Goal: Task Accomplishment & Management: Complete application form

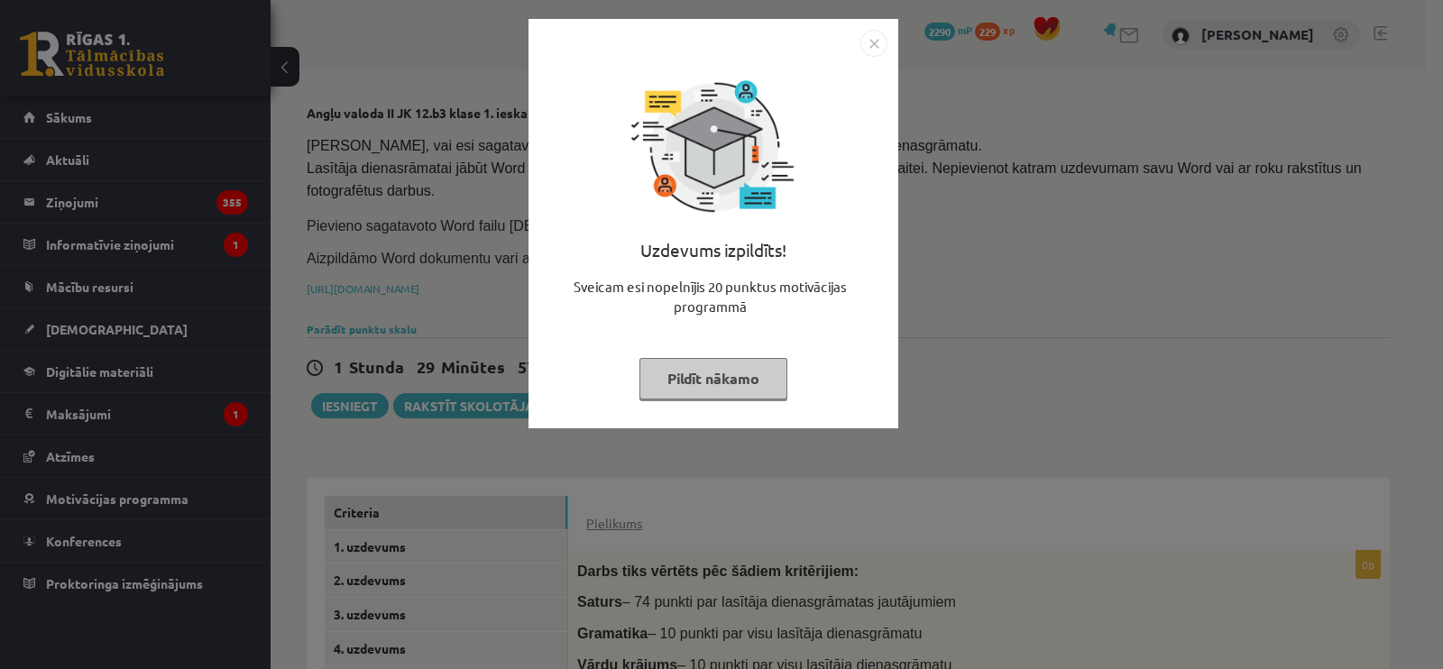
click at [735, 370] on button "Pildīt nākamo" at bounding box center [714, 378] width 148 height 41
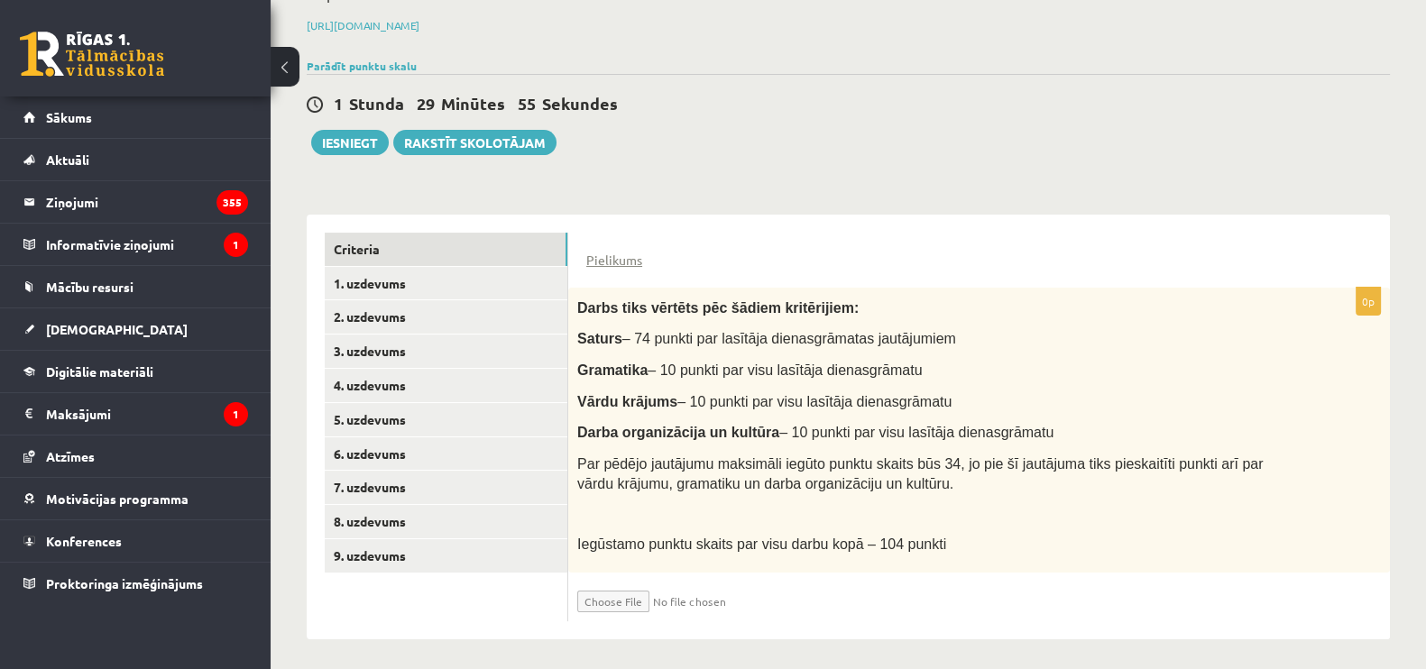
scroll to position [264, 0]
click at [488, 275] on link "1. uzdevums" at bounding box center [446, 282] width 243 height 33
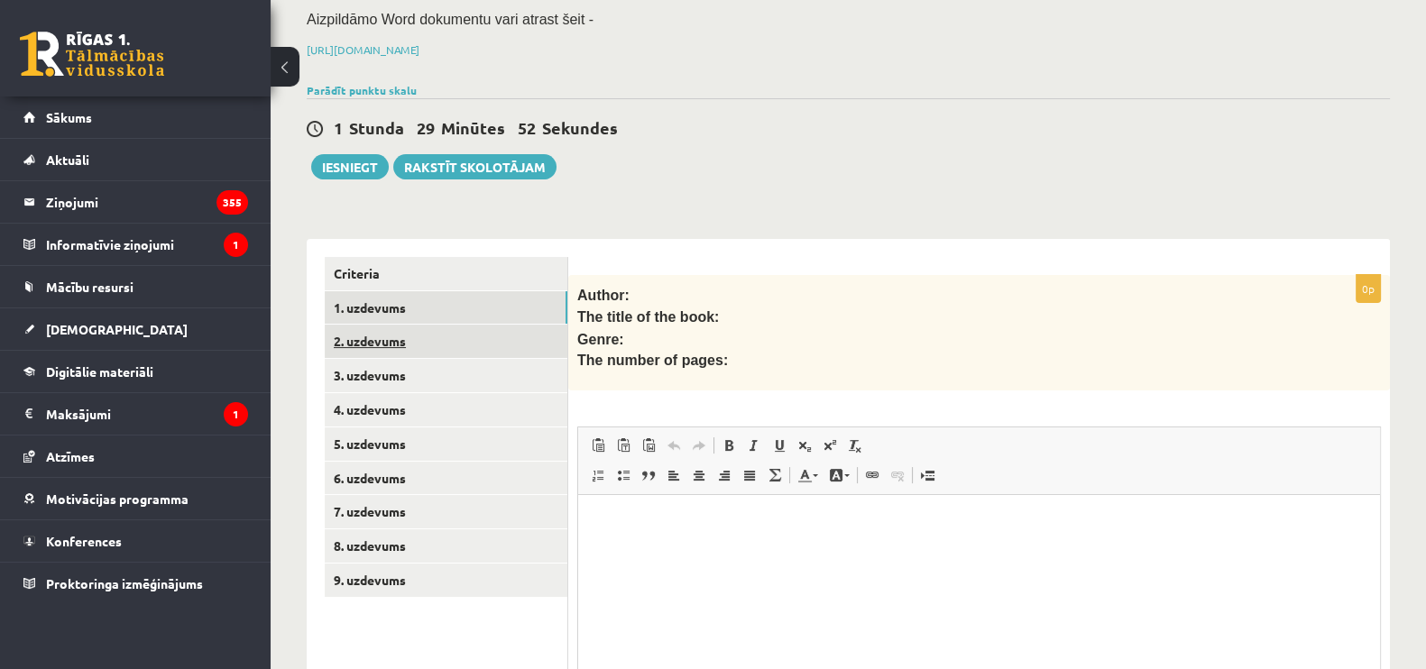
scroll to position [0, 0]
click at [498, 337] on link "2. uzdevums" at bounding box center [446, 341] width 243 height 33
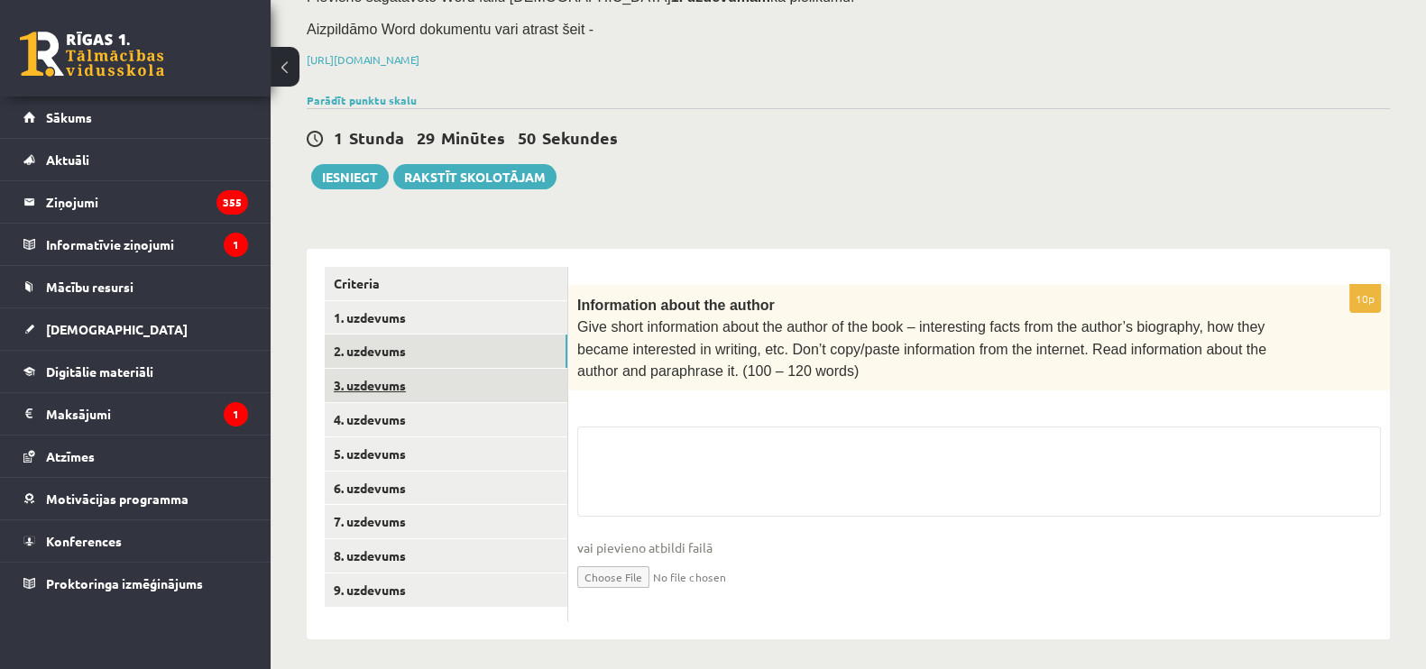
click at [492, 382] on link "3. uzdevums" at bounding box center [446, 385] width 243 height 33
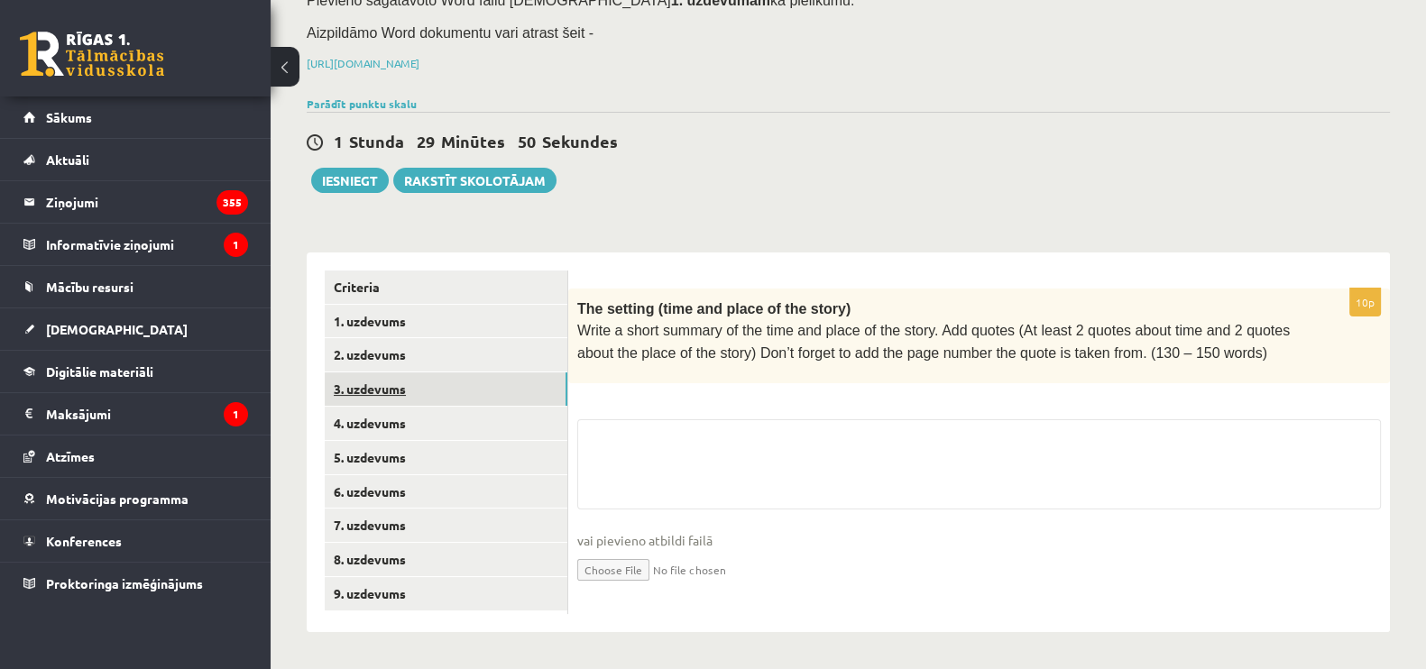
scroll to position [219, 0]
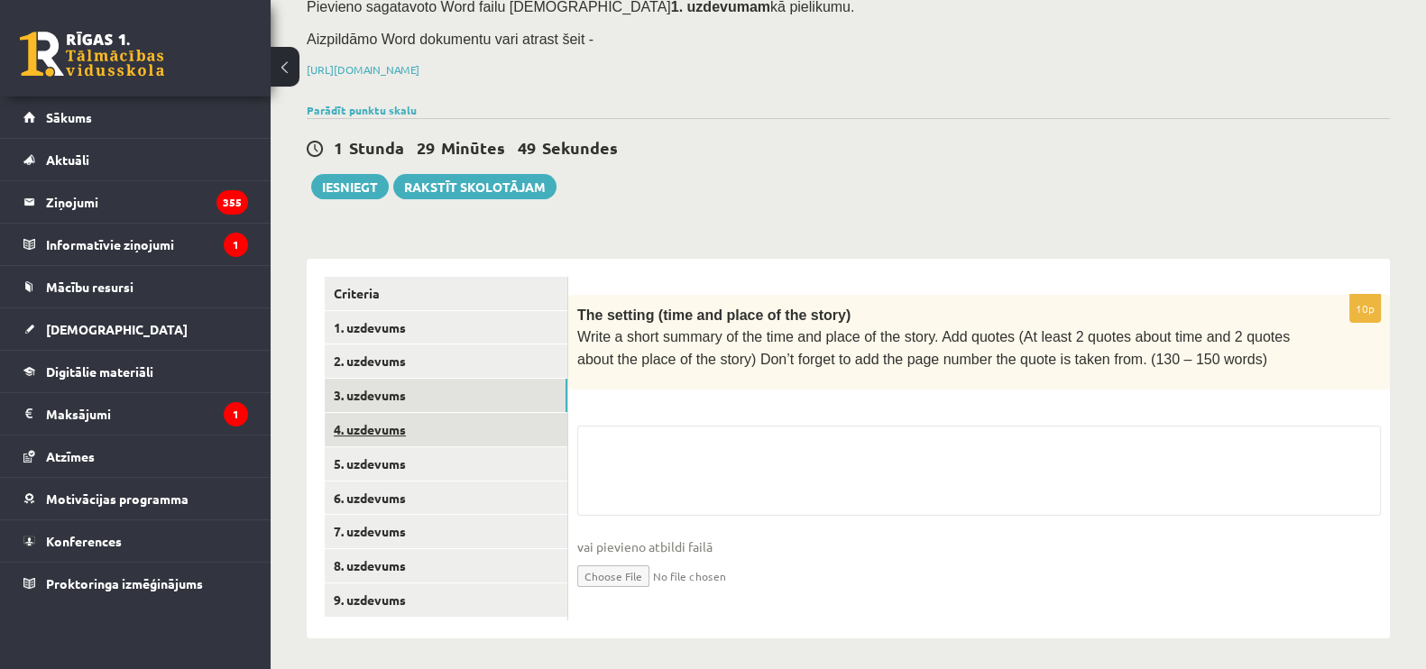
click at [487, 425] on link "4. uzdevums" at bounding box center [446, 429] width 243 height 33
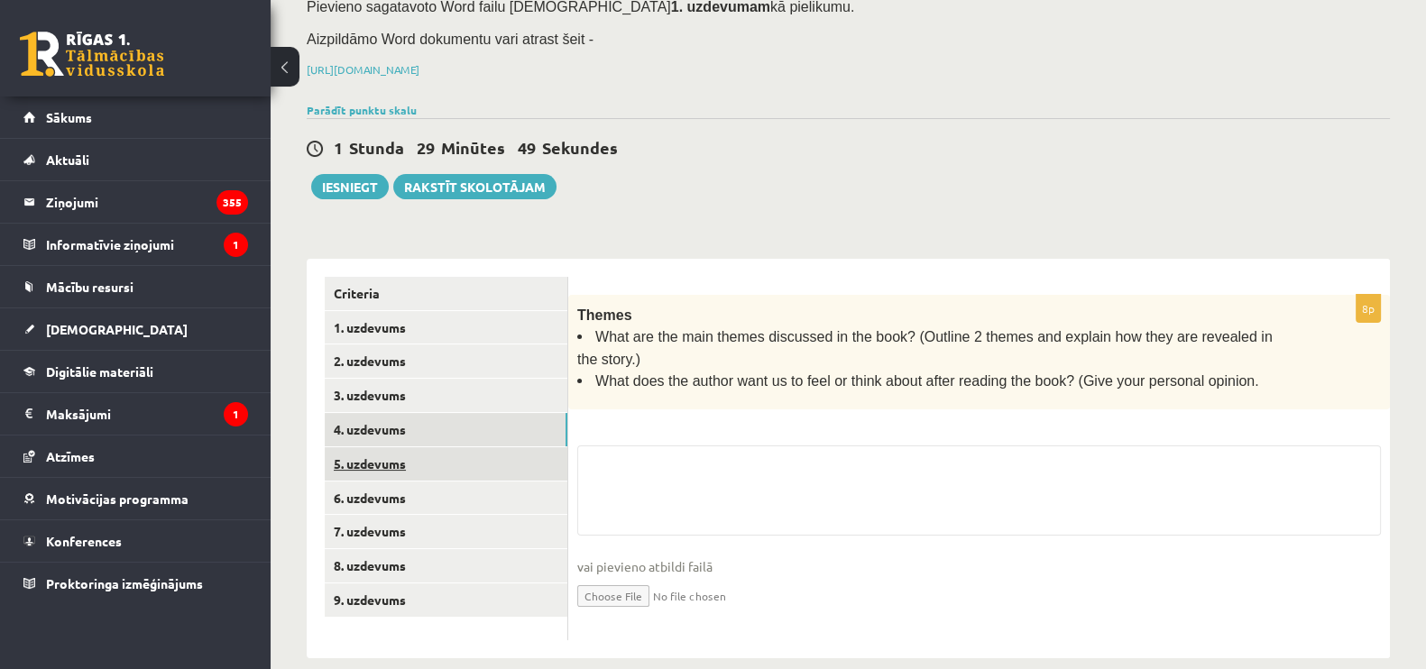
click at [473, 475] on link "5. uzdevums" at bounding box center [446, 463] width 243 height 33
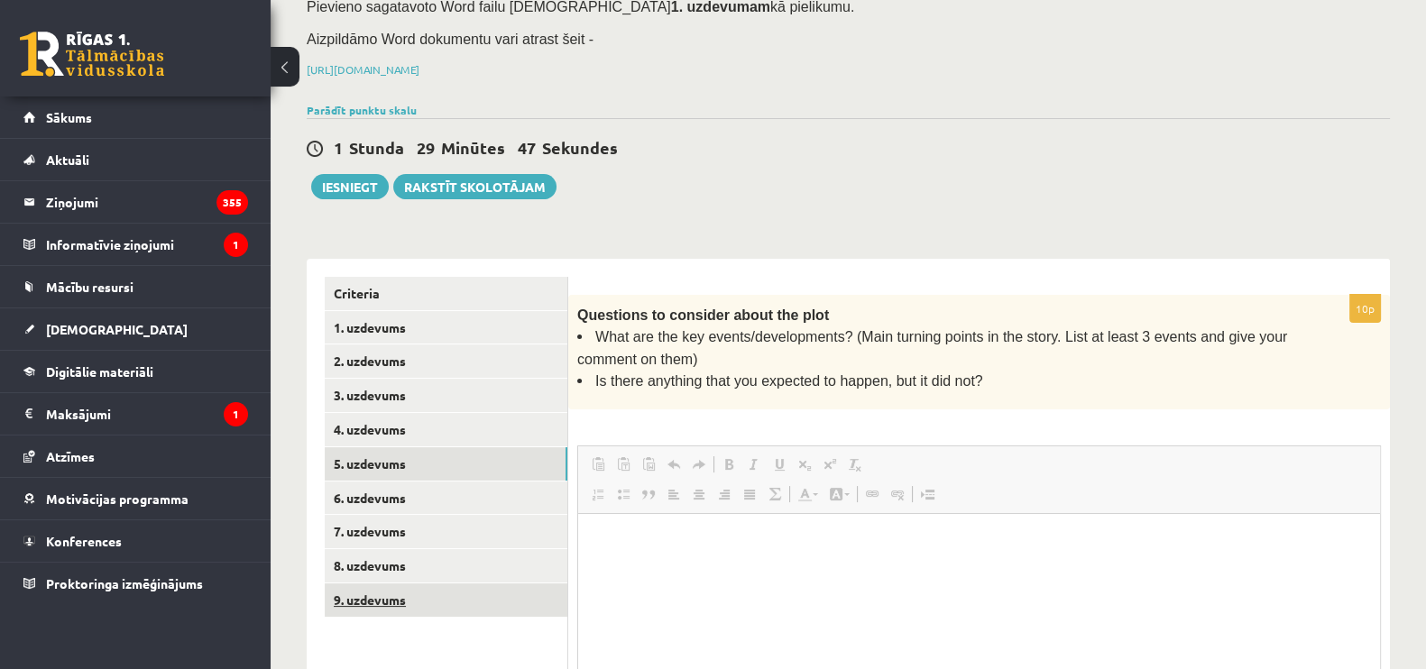
scroll to position [0, 0]
click at [448, 594] on link "9. uzdevums" at bounding box center [446, 600] width 243 height 33
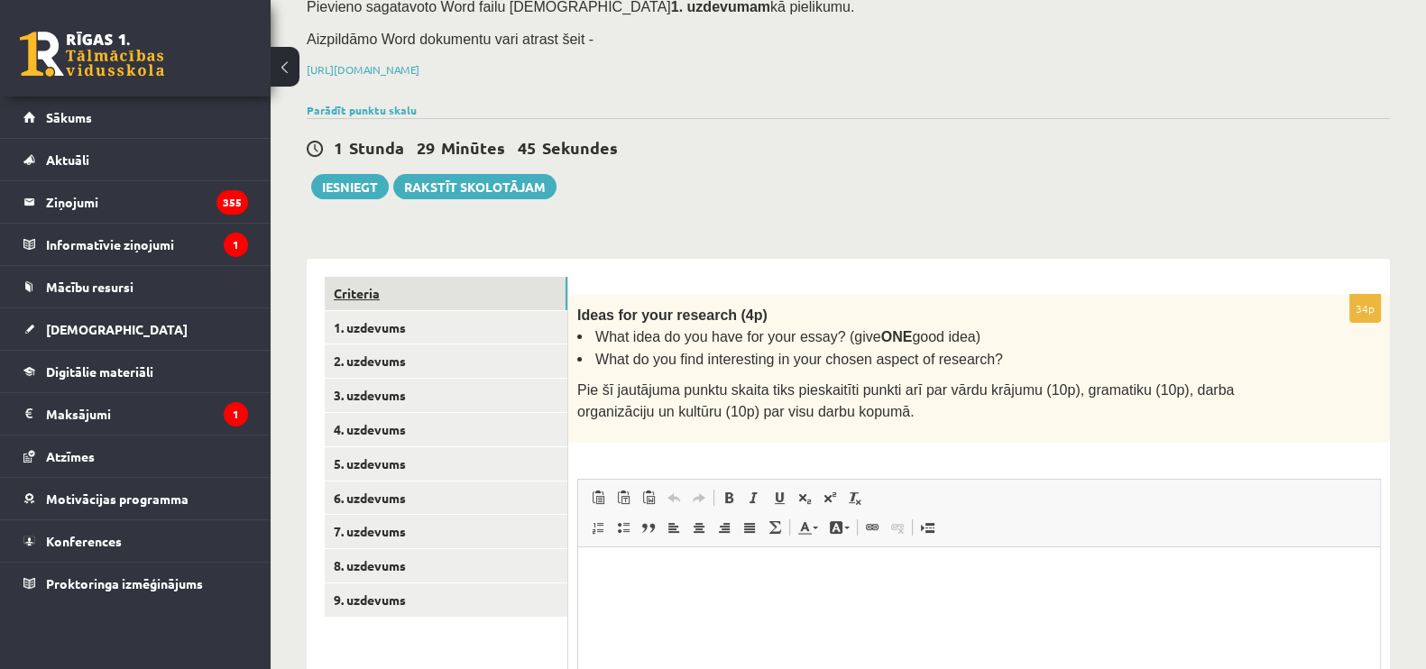
click at [540, 298] on link "Criteria" at bounding box center [446, 293] width 243 height 33
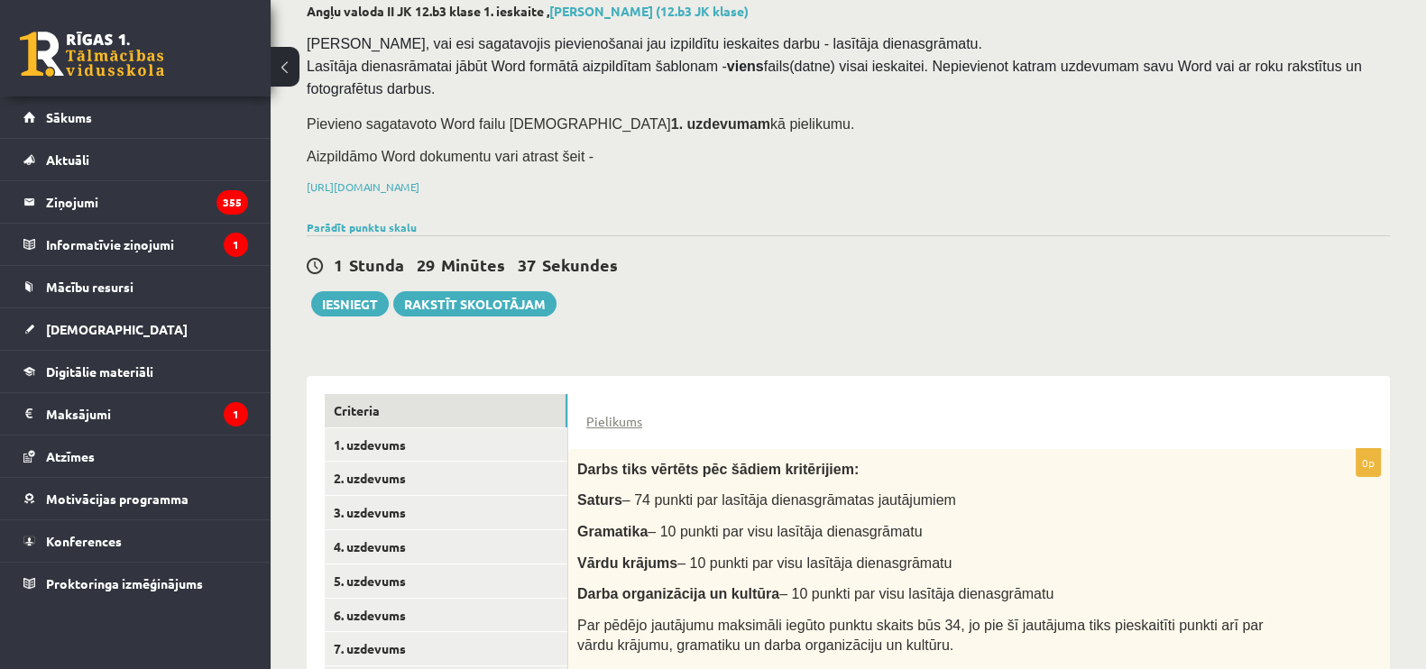
scroll to position [138, 0]
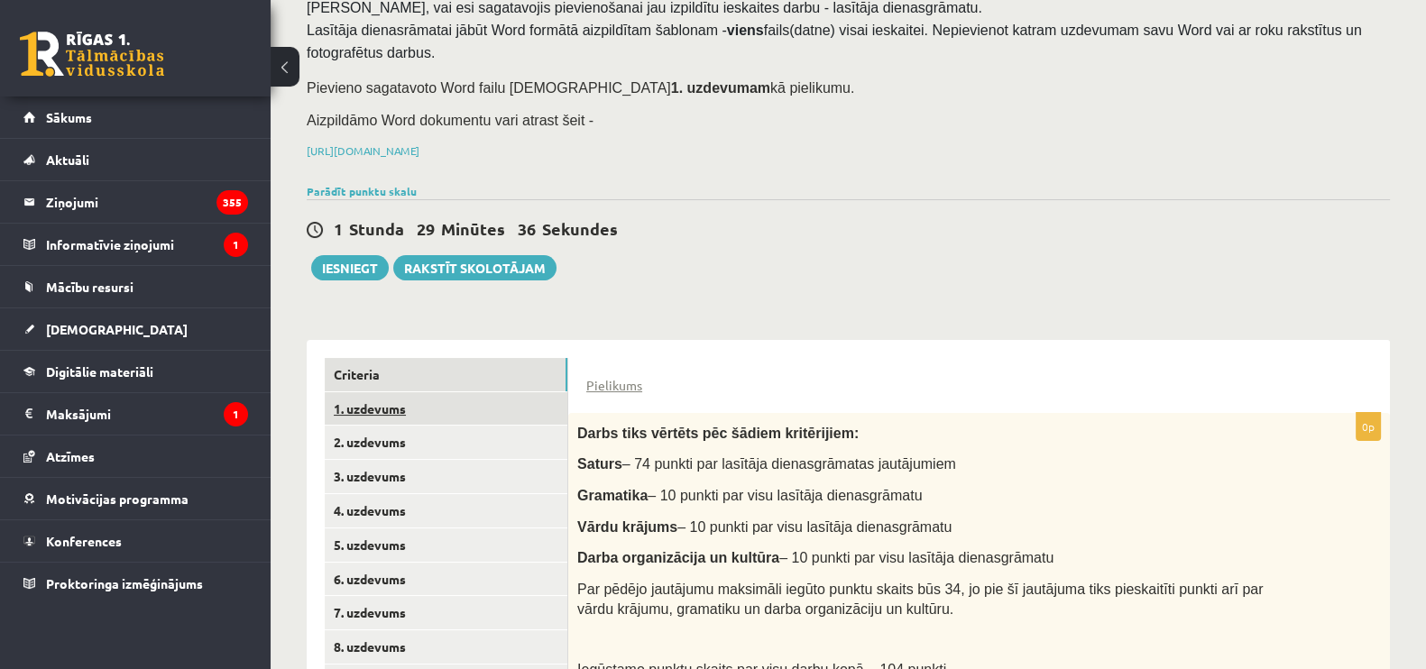
click at [508, 419] on link "1. uzdevums" at bounding box center [446, 408] width 243 height 33
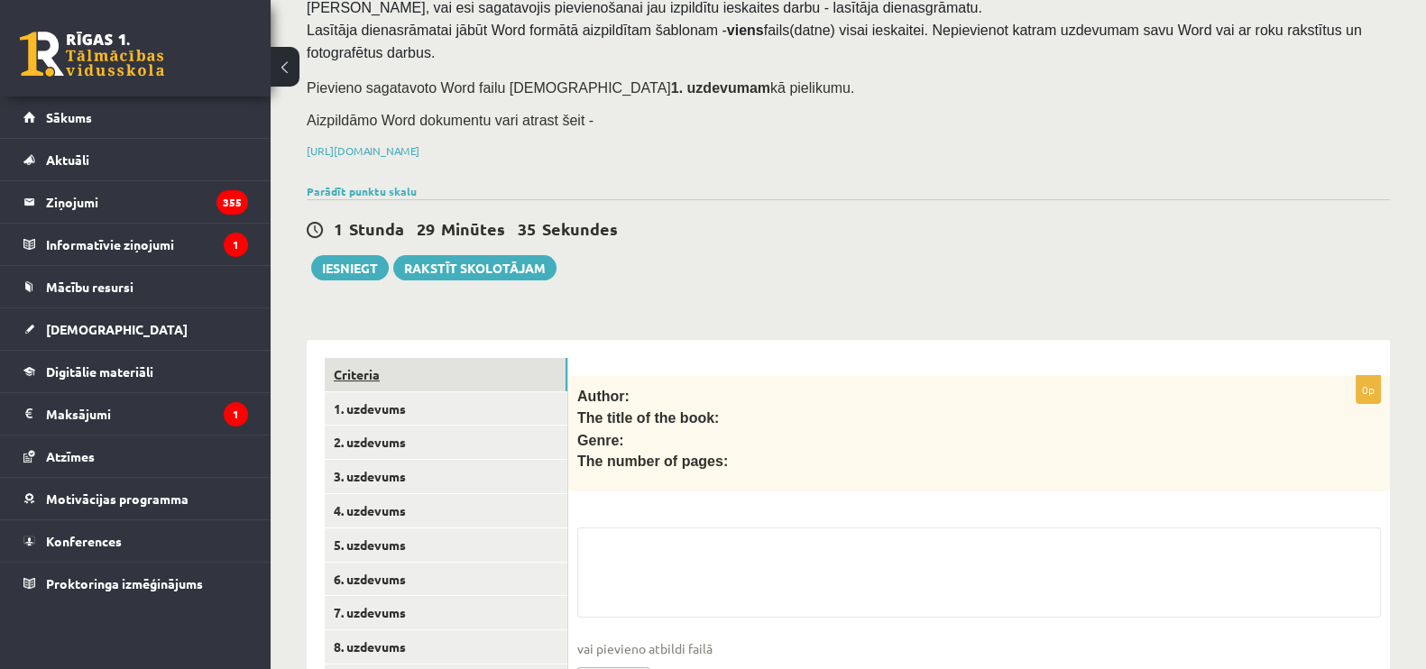
click at [528, 376] on link "Criteria" at bounding box center [446, 374] width 243 height 33
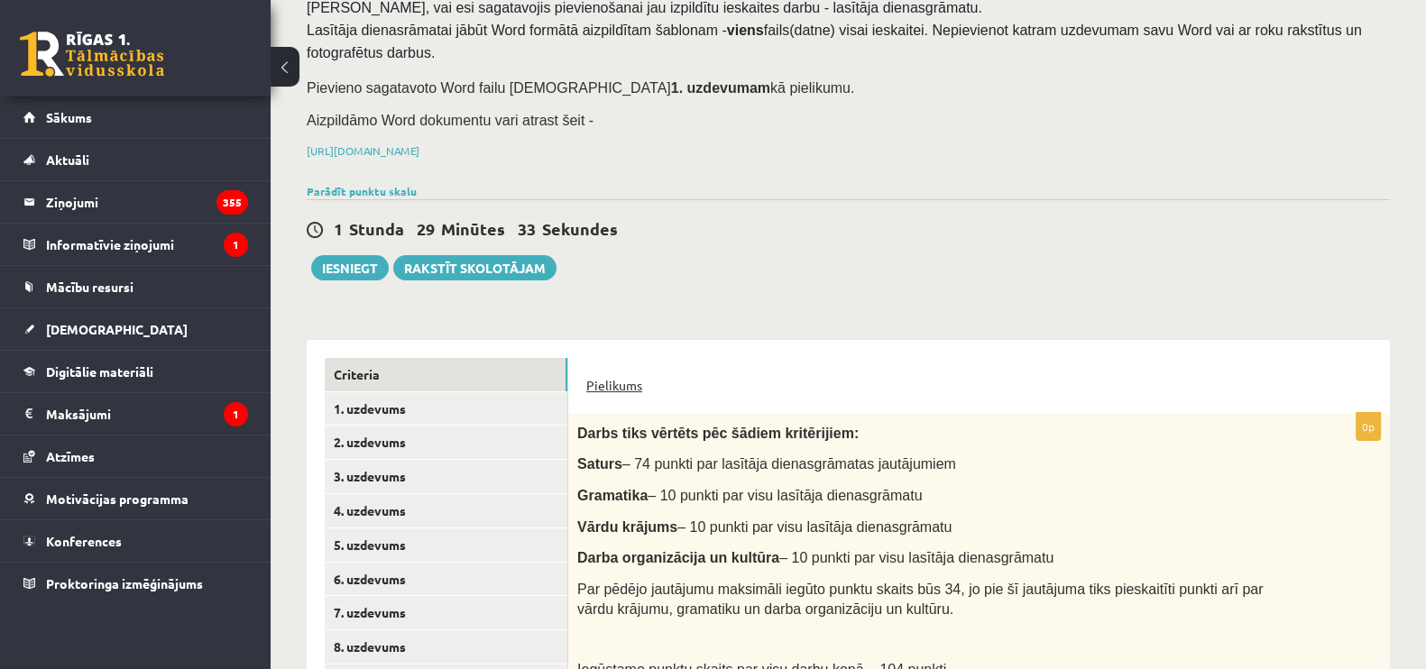
click at [600, 384] on link "Pielikums" at bounding box center [614, 385] width 56 height 19
click at [523, 399] on link "1. uzdevums" at bounding box center [446, 408] width 243 height 33
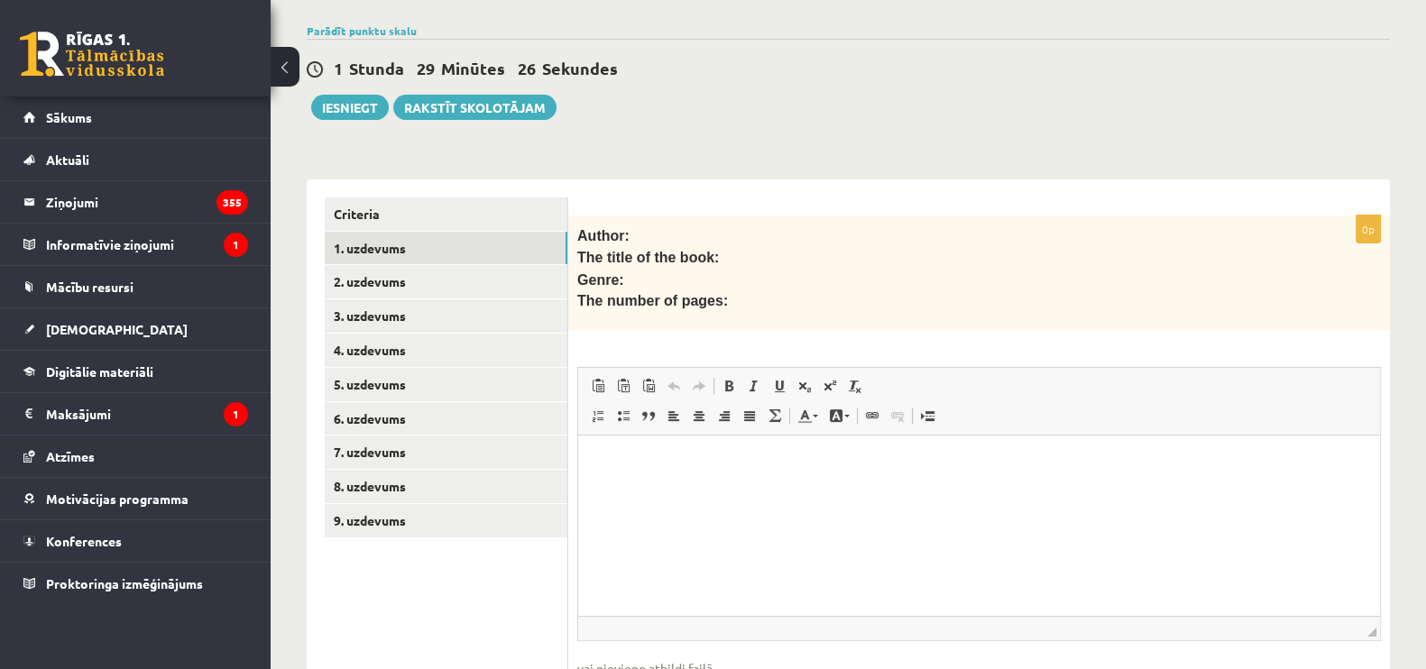
scroll to position [419, 0]
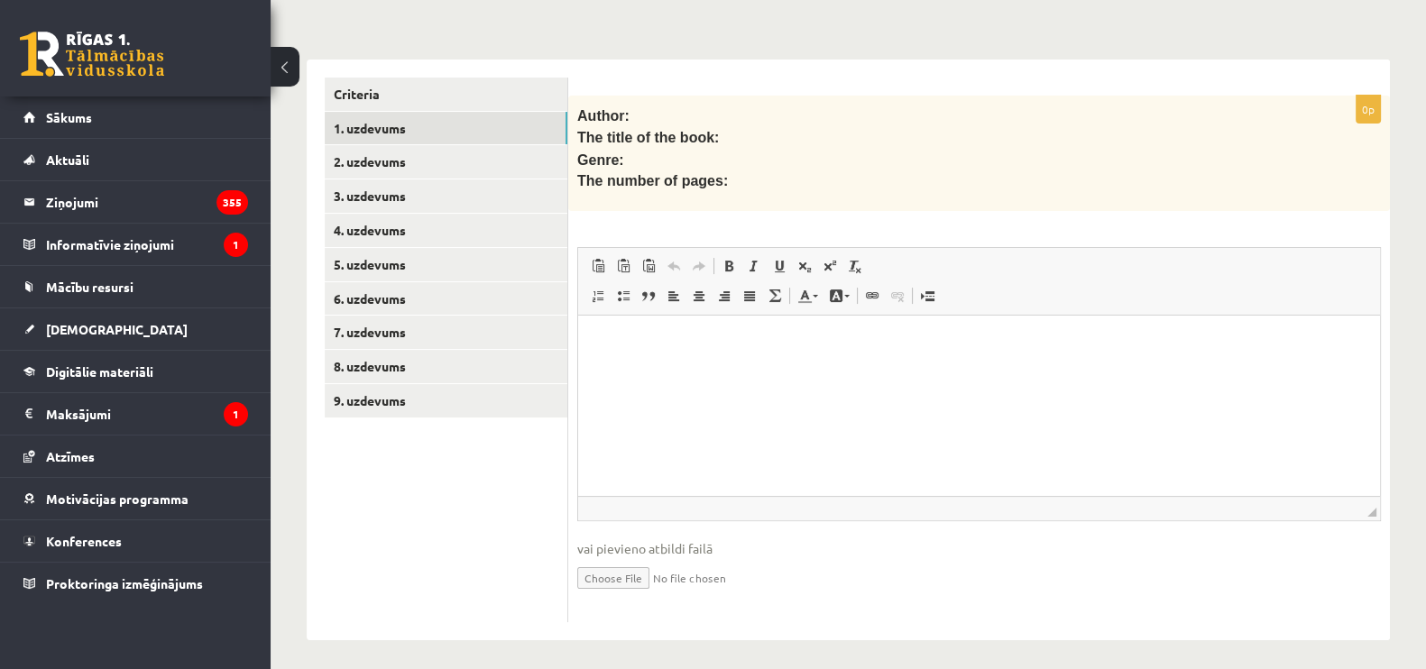
click at [613, 573] on input "file" at bounding box center [979, 576] width 804 height 37
type input "**********"
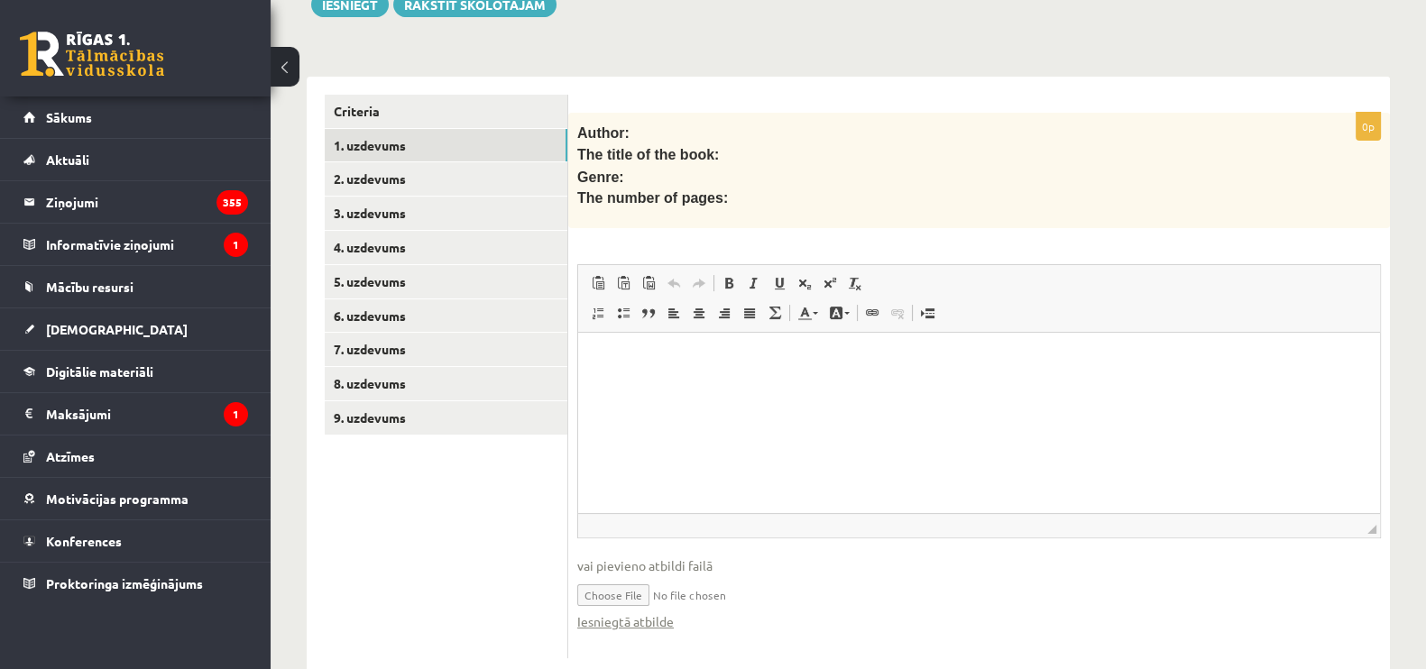
scroll to position [374, 0]
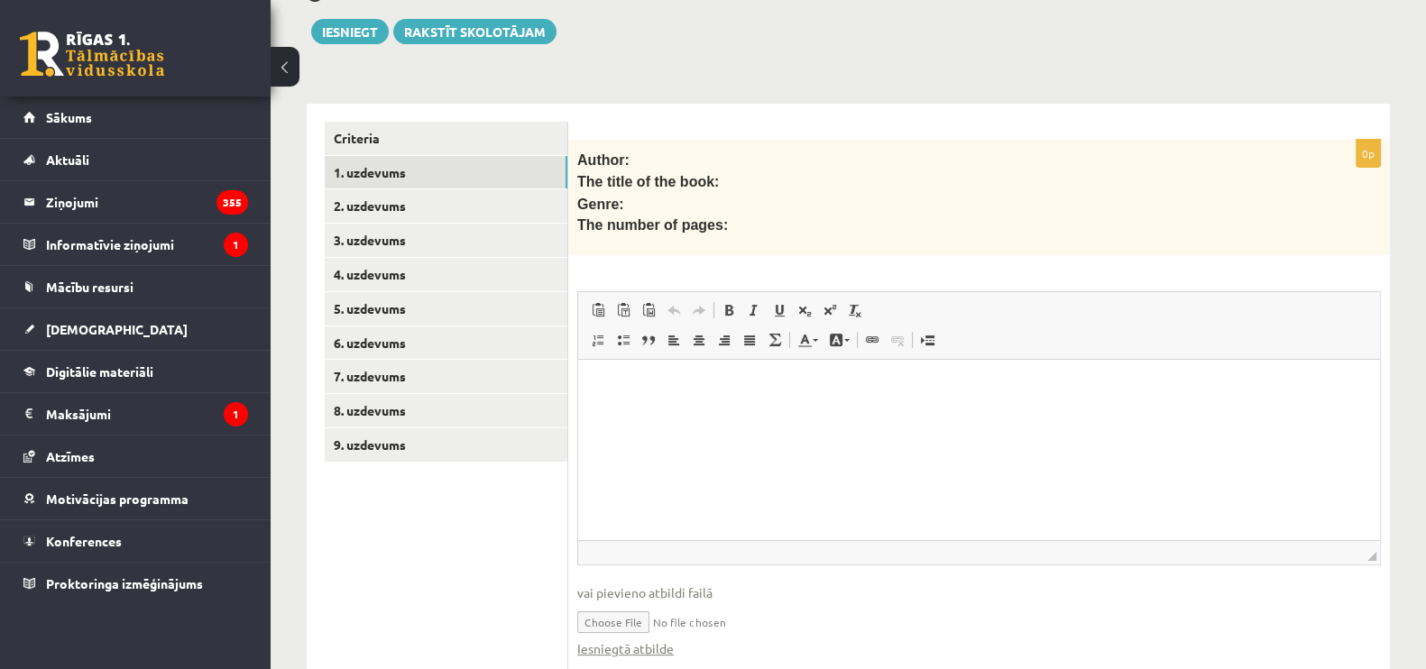
click at [696, 402] on html at bounding box center [979, 387] width 802 height 55
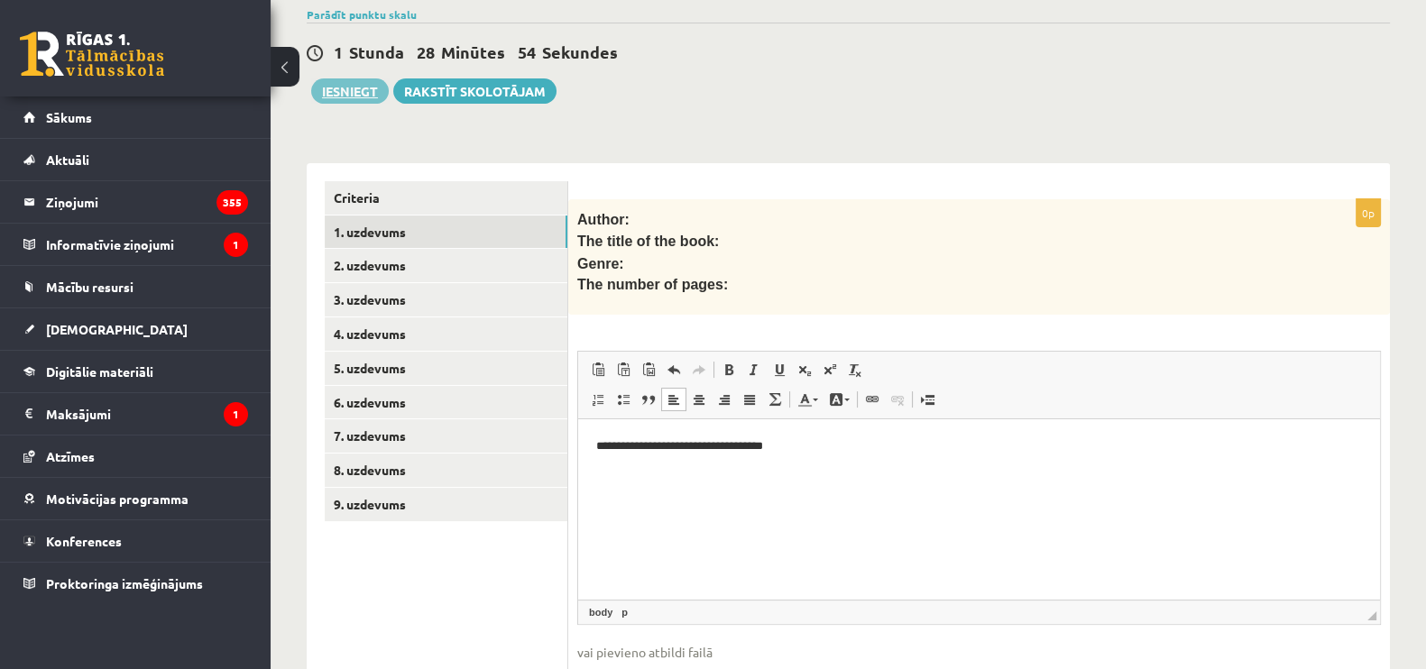
scroll to position [438, 0]
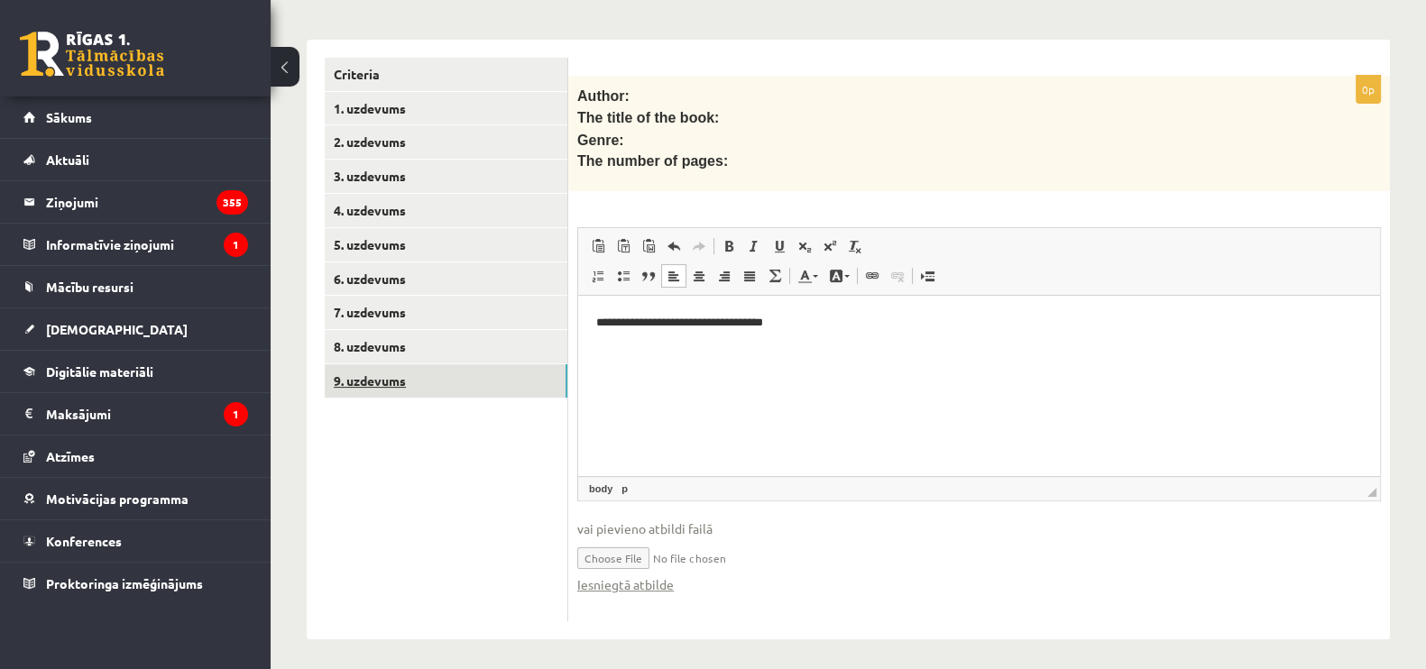
click at [461, 385] on link "9. uzdevums" at bounding box center [446, 380] width 243 height 33
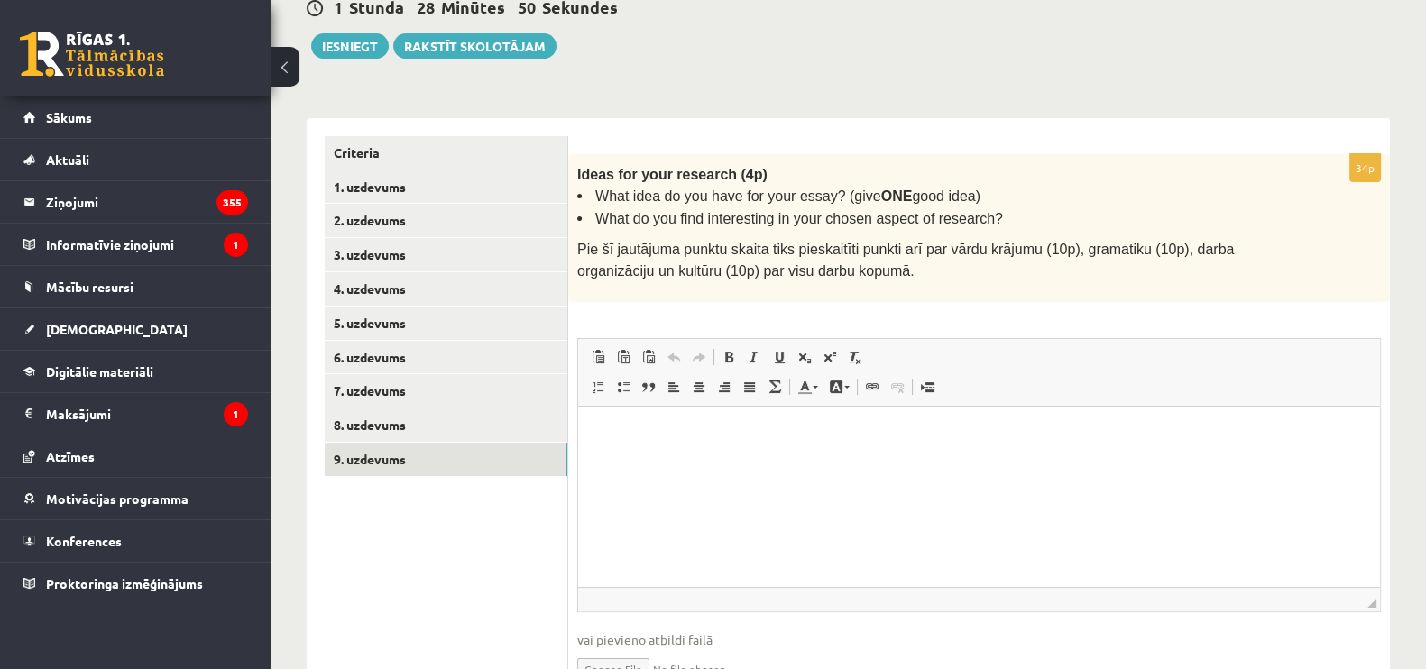
scroll to position [345, 0]
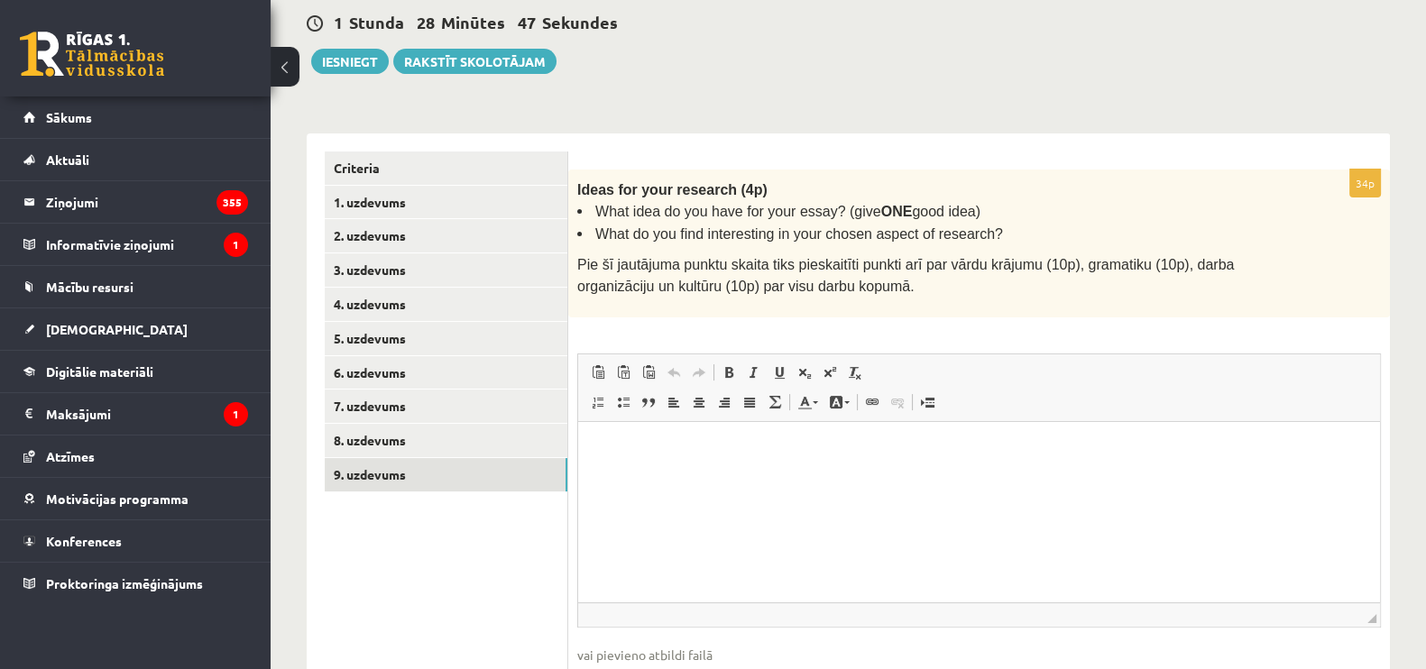
drag, startPoint x: 515, startPoint y: 121, endPoint x: 455, endPoint y: 127, distance: 60.8
click at [455, 127] on div "**********" at bounding box center [848, 430] width 1083 height 631
click at [363, 51] on button "Iesniegt" at bounding box center [350, 61] width 78 height 25
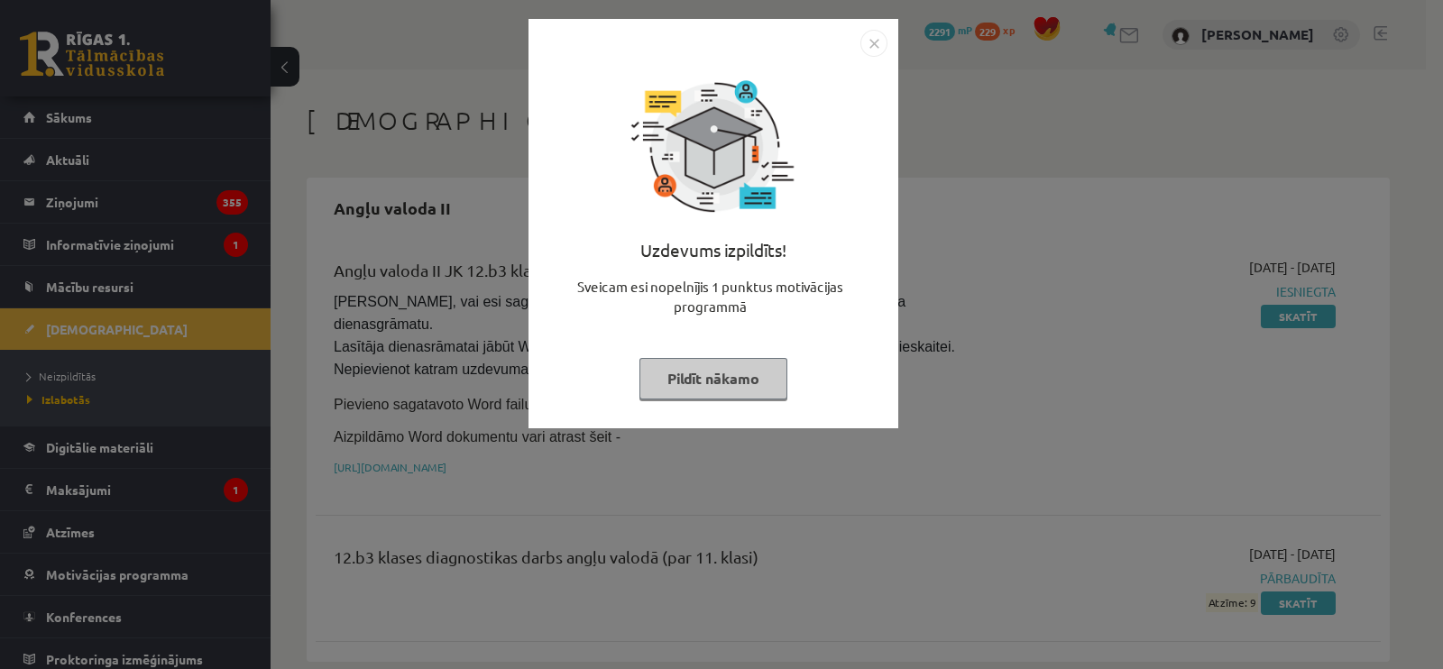
click at [743, 370] on button "Pildīt nākamo" at bounding box center [714, 378] width 148 height 41
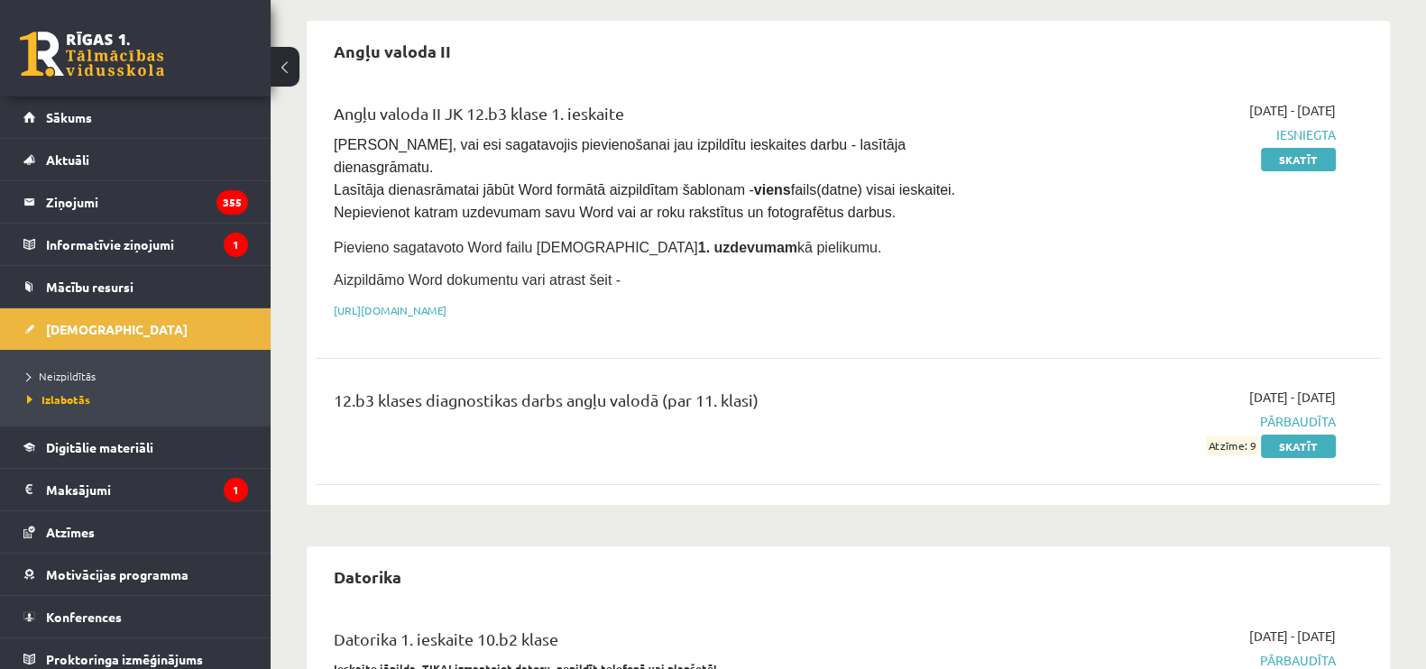
scroll to position [198, 0]
